Goal: Information Seeking & Learning: Learn about a topic

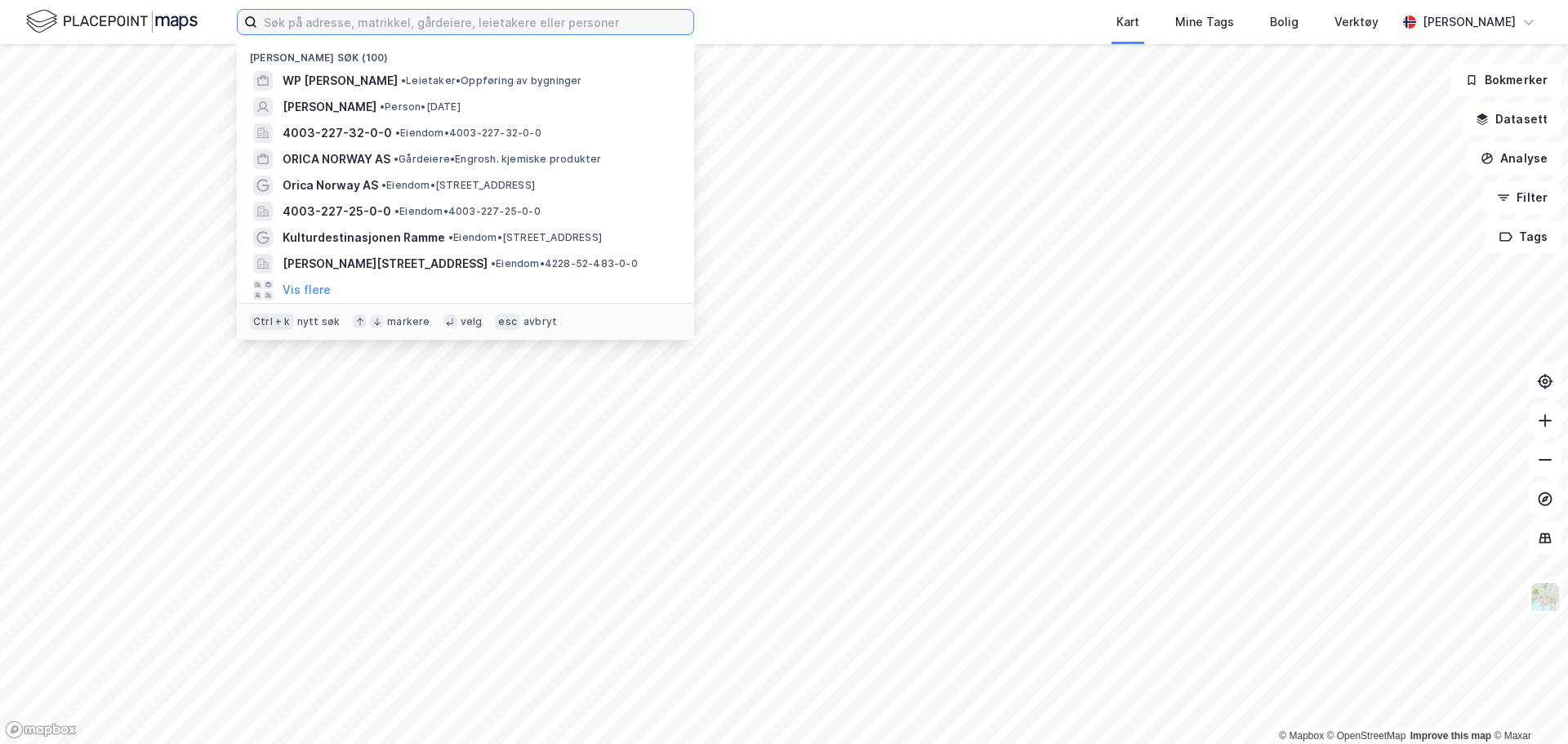
click at [365, 30] on input at bounding box center [475, 22] width 436 height 24
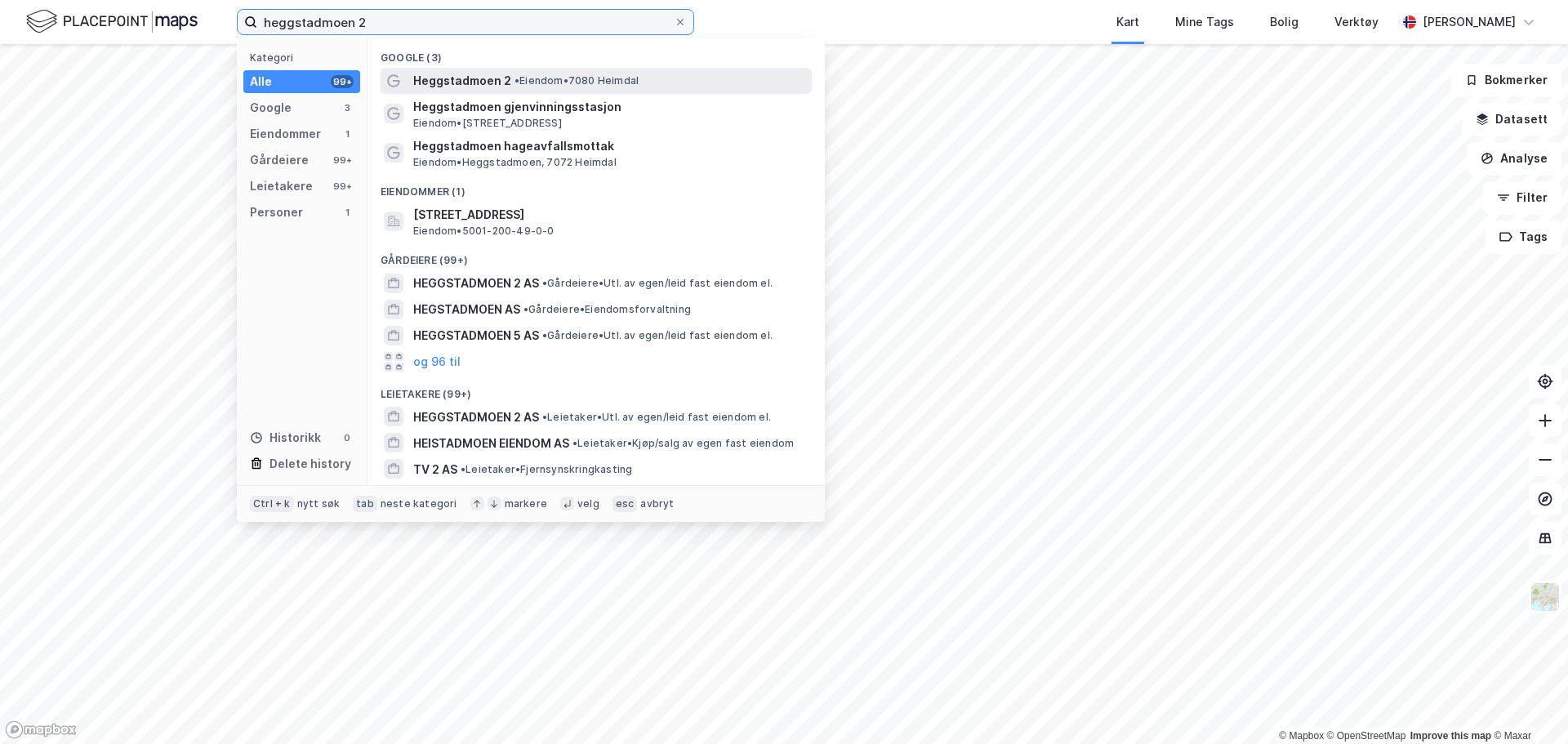
type input "heggstadmoen 2"
click at [522, 90] on div "Heggstadmoen 2 • Eiendom • 7080 [GEOGRAPHIC_DATA]" at bounding box center [610, 81] width 395 height 19
